Goal: Communication & Community: Answer question/provide support

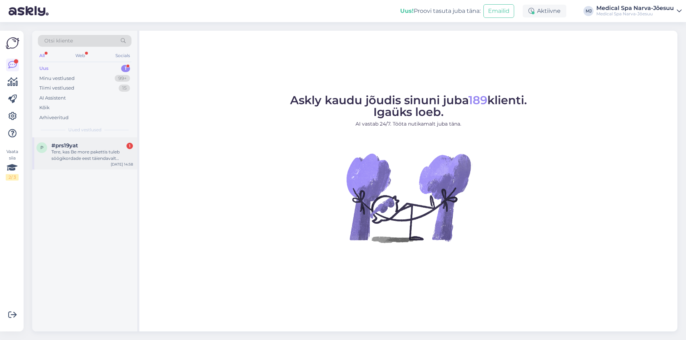
click at [69, 159] on div "Tere, kas Be more pakettis tuleb söögikordade eest täiendavalt maksta" at bounding box center [91, 155] width 81 height 13
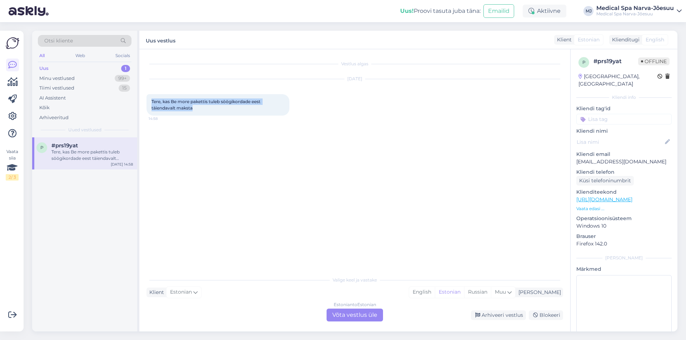
drag, startPoint x: 186, startPoint y: 111, endPoint x: 148, endPoint y: 103, distance: 38.7
click at [148, 103] on div "Tere, kas Be more pakettis tuleb söögikordade eest täiendavalt maksta 14:58" at bounding box center [217, 104] width 143 height 21
copy span "Tere, kas Be more pakettis tuleb söögikordade eest täiendavalt maksta"
click at [230, 135] on div "Vestlus algas [DATE] Tere, kas Be more pakettis tuleb söögikordade eest täienda…" at bounding box center [357, 161] width 423 height 210
click at [367, 318] on div "Estonian to Estonian Võta vestlus üle" at bounding box center [354, 315] width 56 height 13
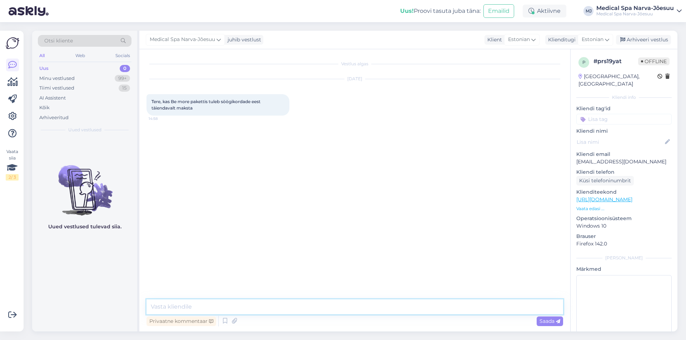
click at [299, 303] on textarea at bounding box center [354, 307] width 416 height 15
paste textarea "Tere päevast! Toitlustuse eest ei [PERSON_NAME] eraldi tasuda — kogu toitlustus…"
type textarea "Tere päevast! Toitlustuse eest ei [PERSON_NAME] eraldi tasuda — kogu toitlustus…"
click at [552, 323] on span "Saada" at bounding box center [549, 321] width 21 height 6
